Goal: Task Accomplishment & Management: Manage account settings

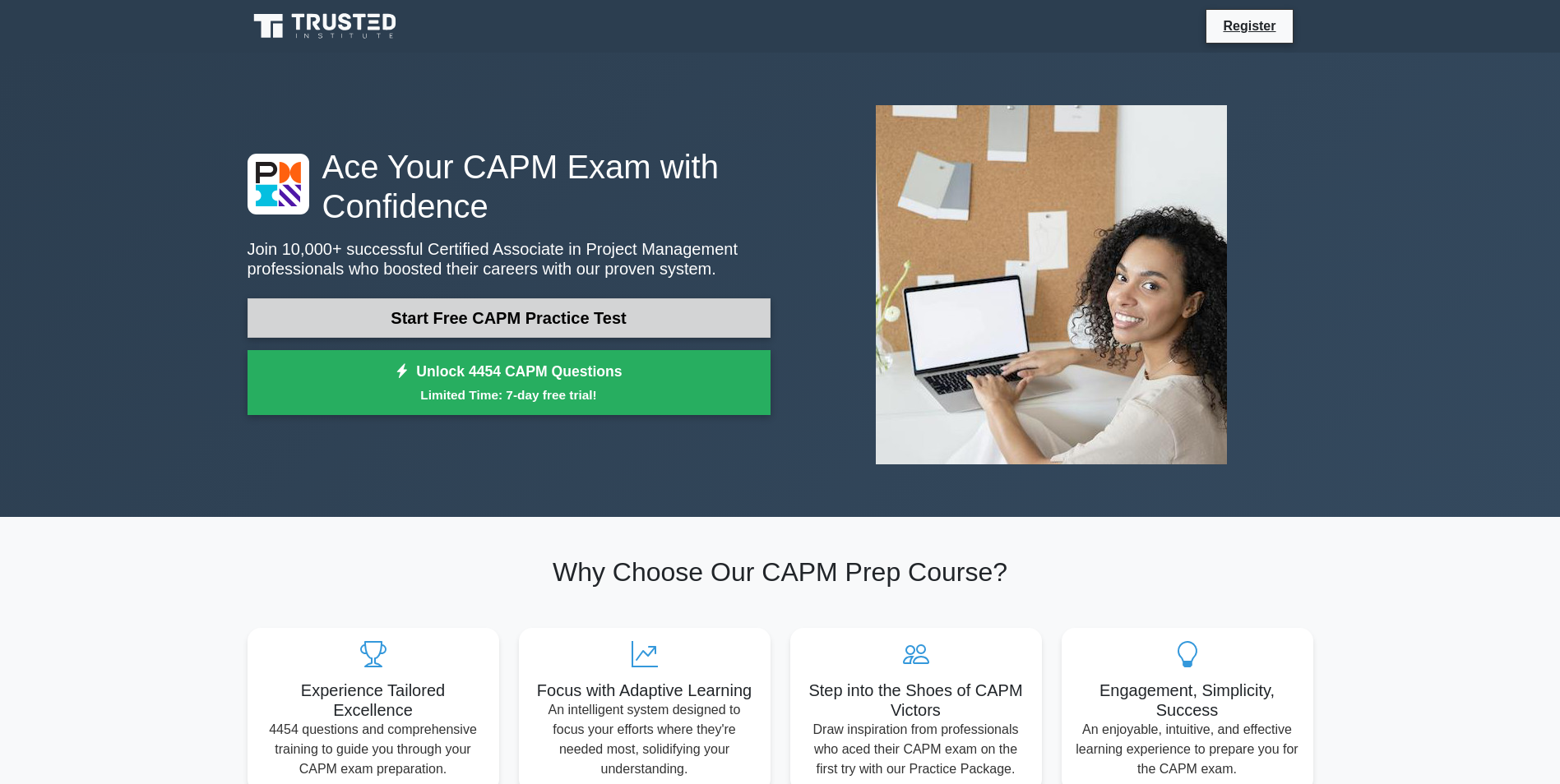
click at [452, 314] on link "Start Free CAPM Practice Test" at bounding box center [509, 318] width 523 height 40
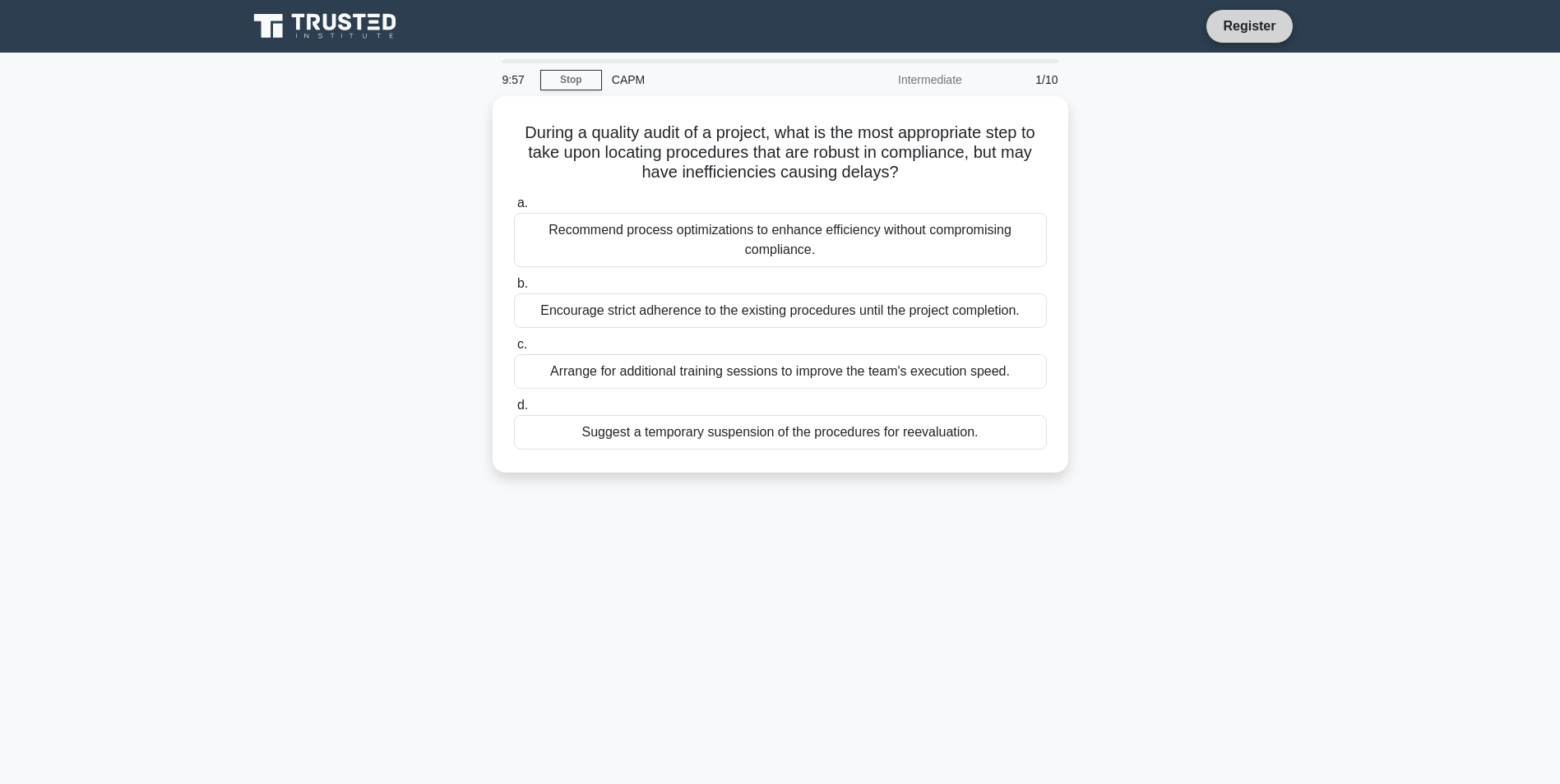
click at [1261, 34] on link "Register" at bounding box center [1250, 26] width 72 height 21
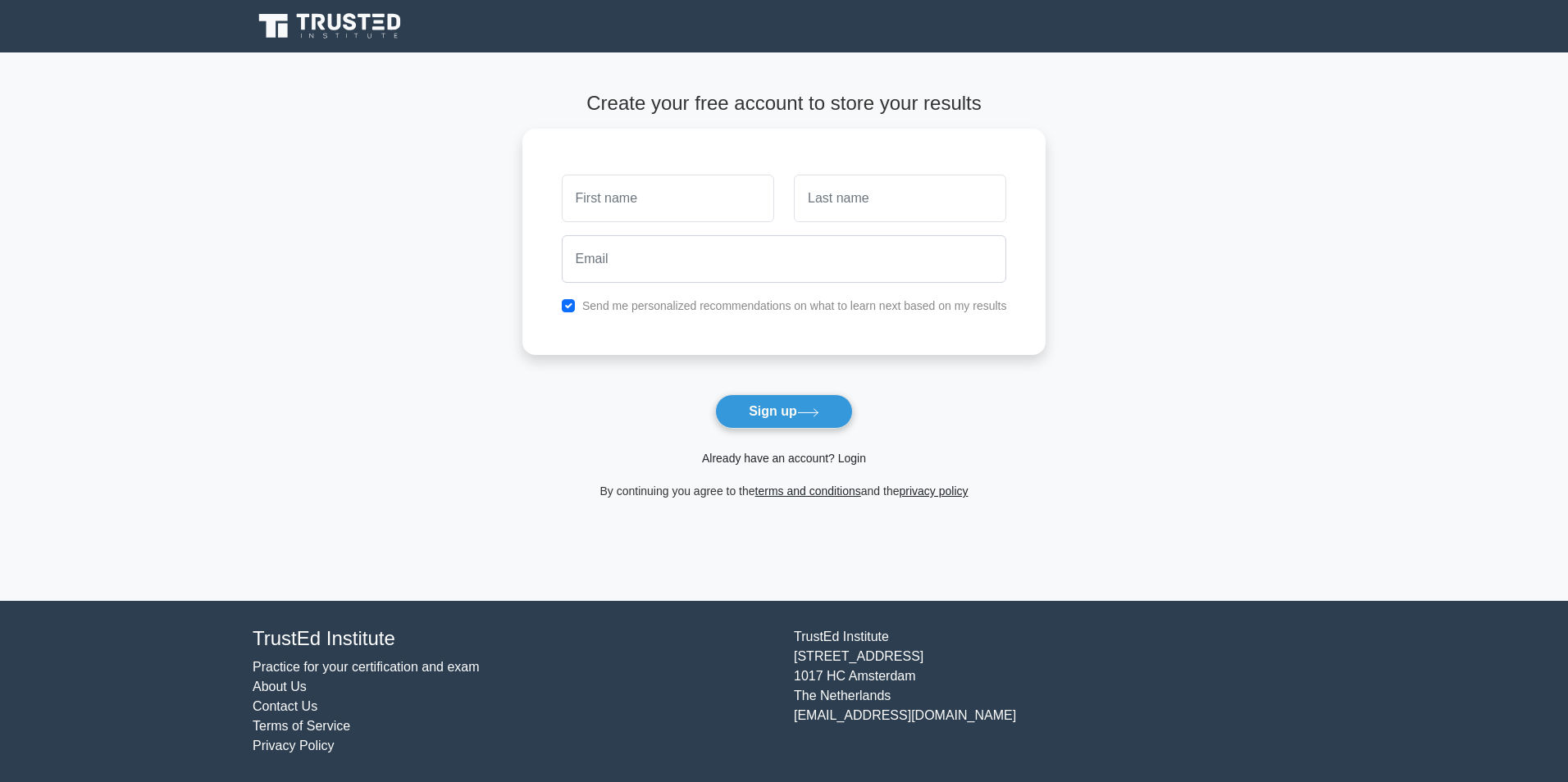
click at [813, 454] on link "Already have an account? Login" at bounding box center [783, 458] width 164 height 13
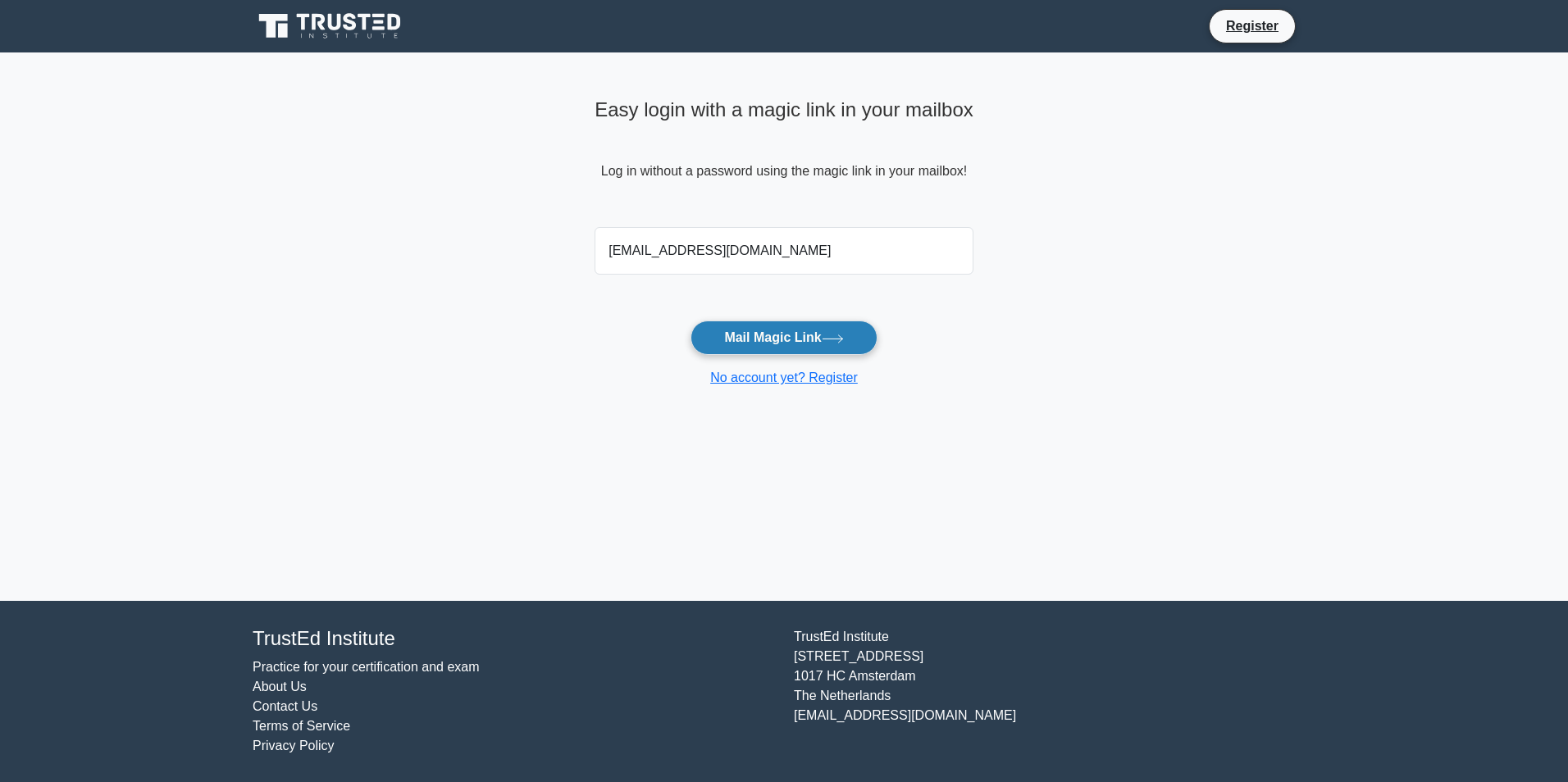
type input "mbattisti000@gmail.com"
click at [757, 329] on button "Mail Magic Link" at bounding box center [783, 338] width 187 height 34
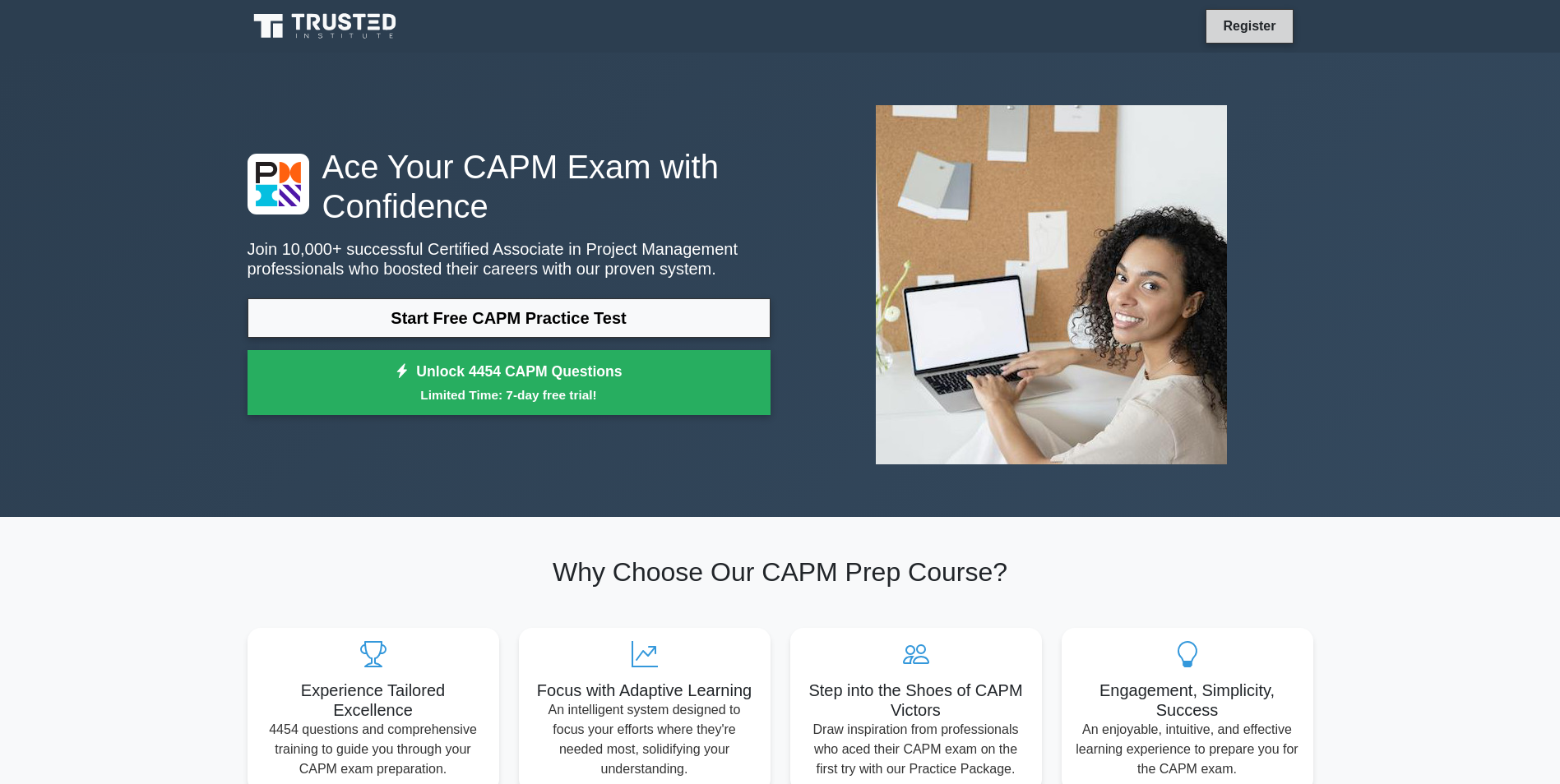
click at [1234, 23] on link "Register" at bounding box center [1250, 26] width 72 height 21
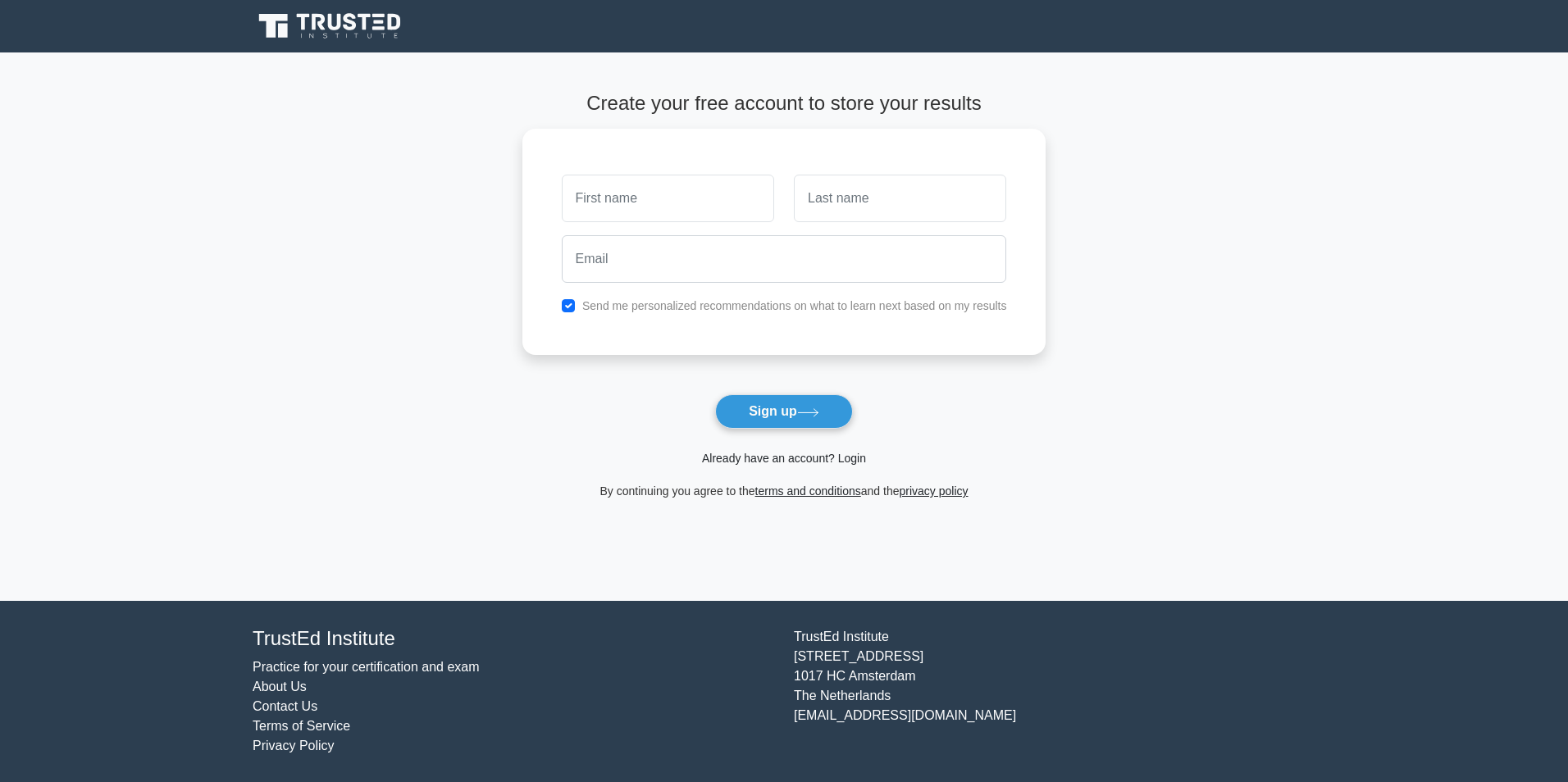
click at [838, 457] on link "Already have an account? Login" at bounding box center [783, 458] width 164 height 13
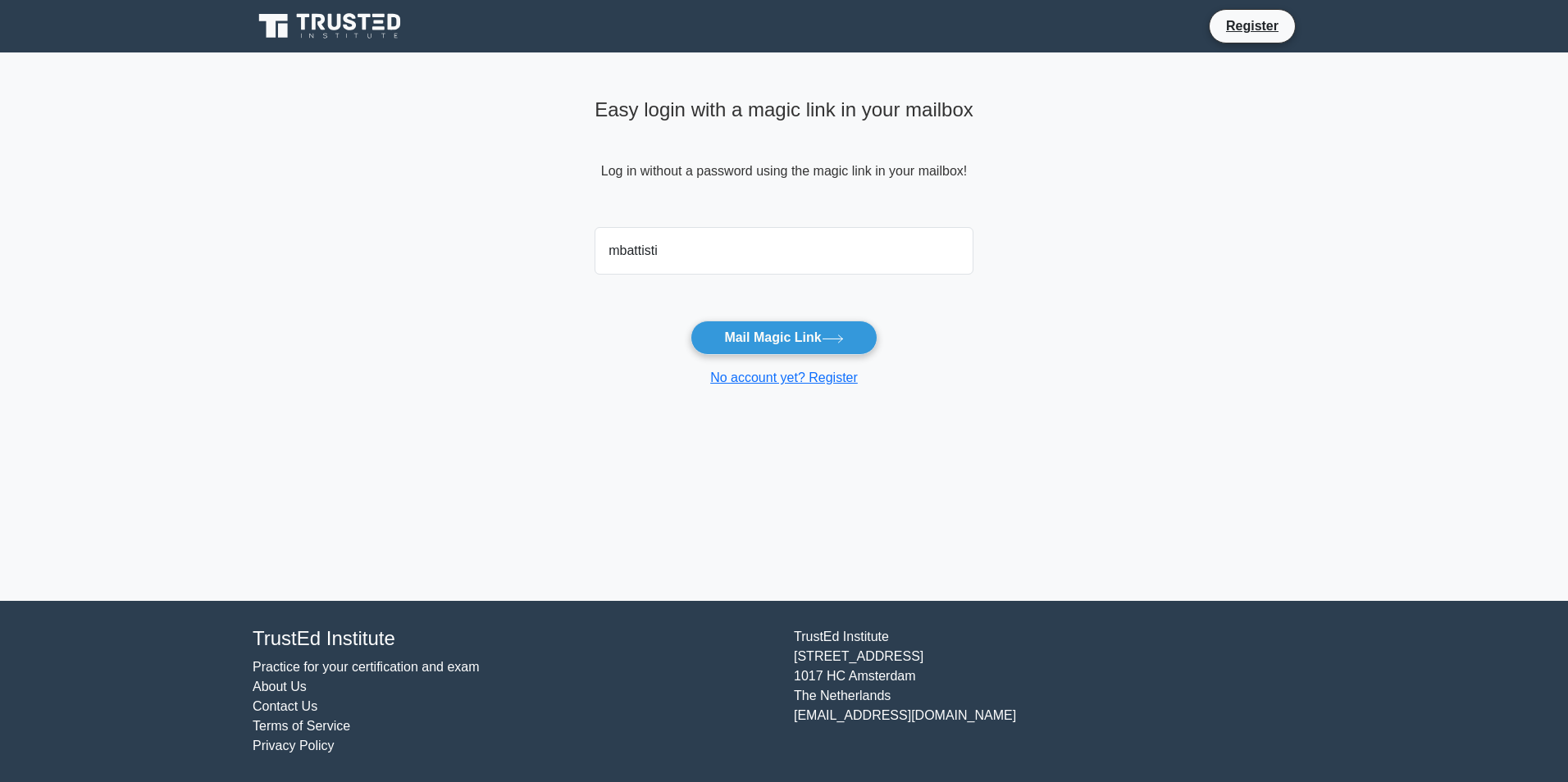
type input "mbattisti000@gmail.com"
click at [783, 331] on button "Mail Magic Link" at bounding box center [783, 338] width 187 height 34
